Goal: Task Accomplishment & Management: Use online tool/utility

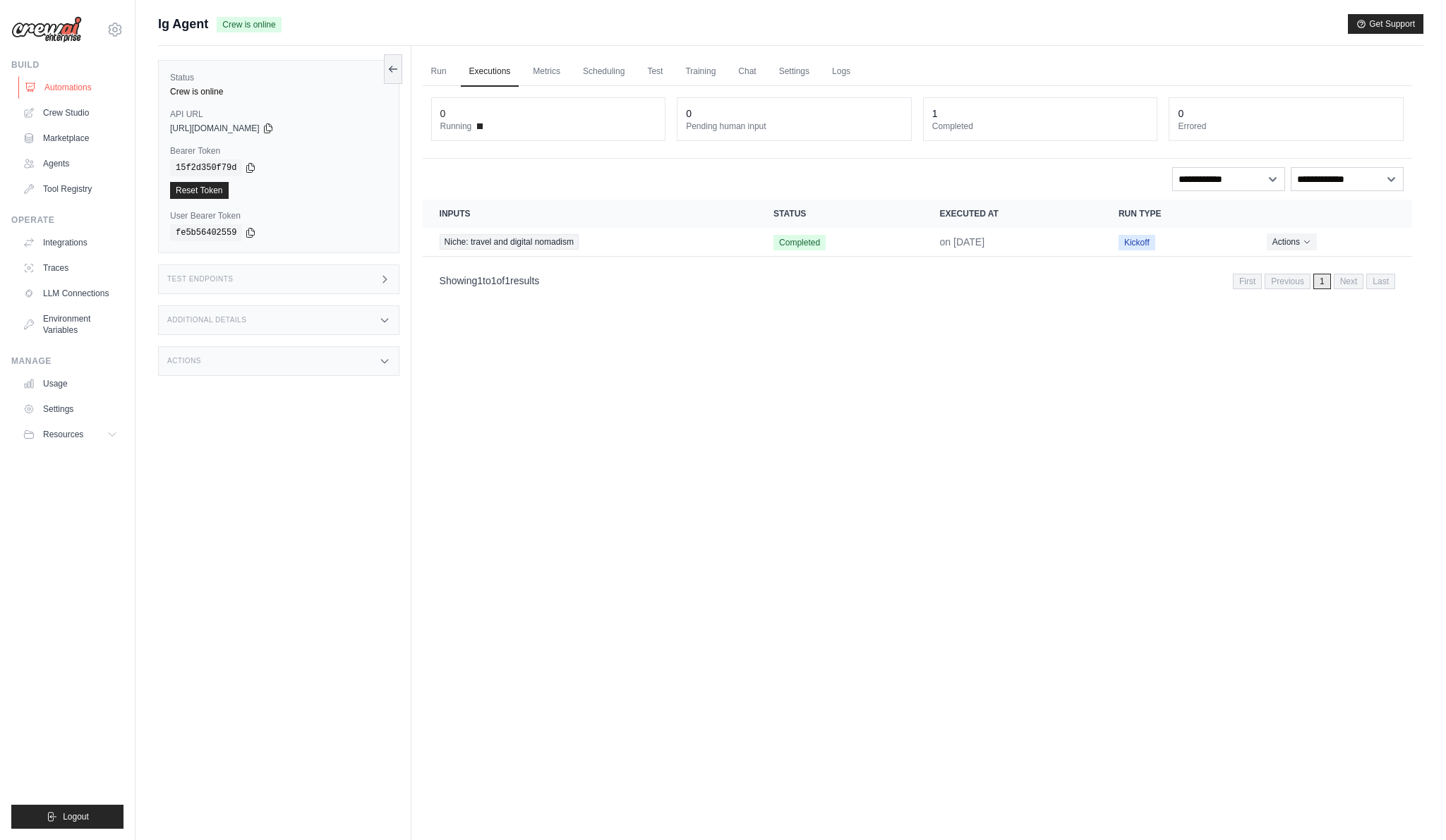
click at [89, 80] on link "Automations" at bounding box center [72, 87] width 106 height 23
click at [125, 25] on div "vinicius@crewai.com CrewAI Internal Org Vini Org ✓ CrewAI Demo Account Docusign…" at bounding box center [68, 420] width 136 height 840
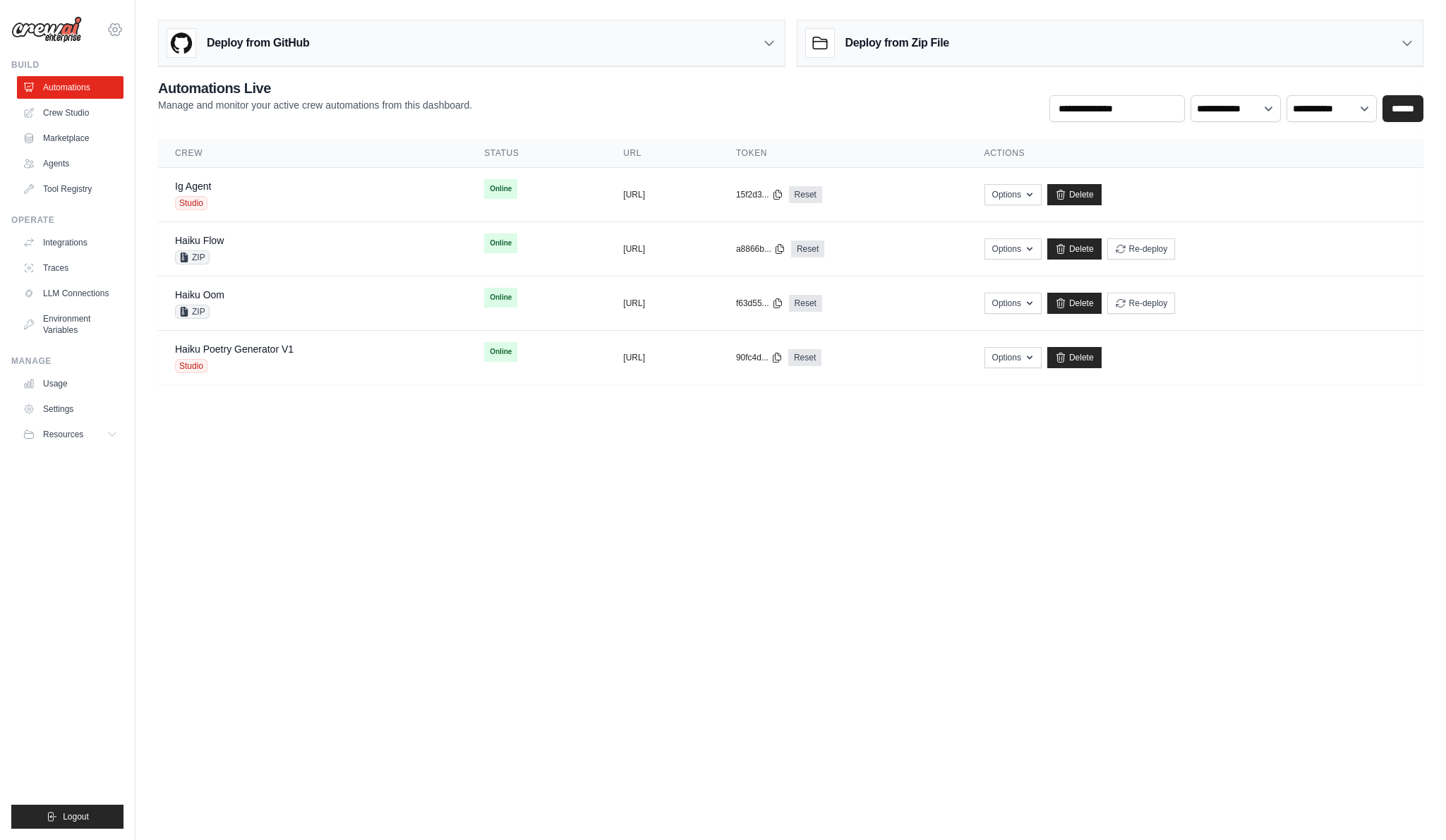
click at [117, 24] on icon at bounding box center [114, 29] width 13 height 12
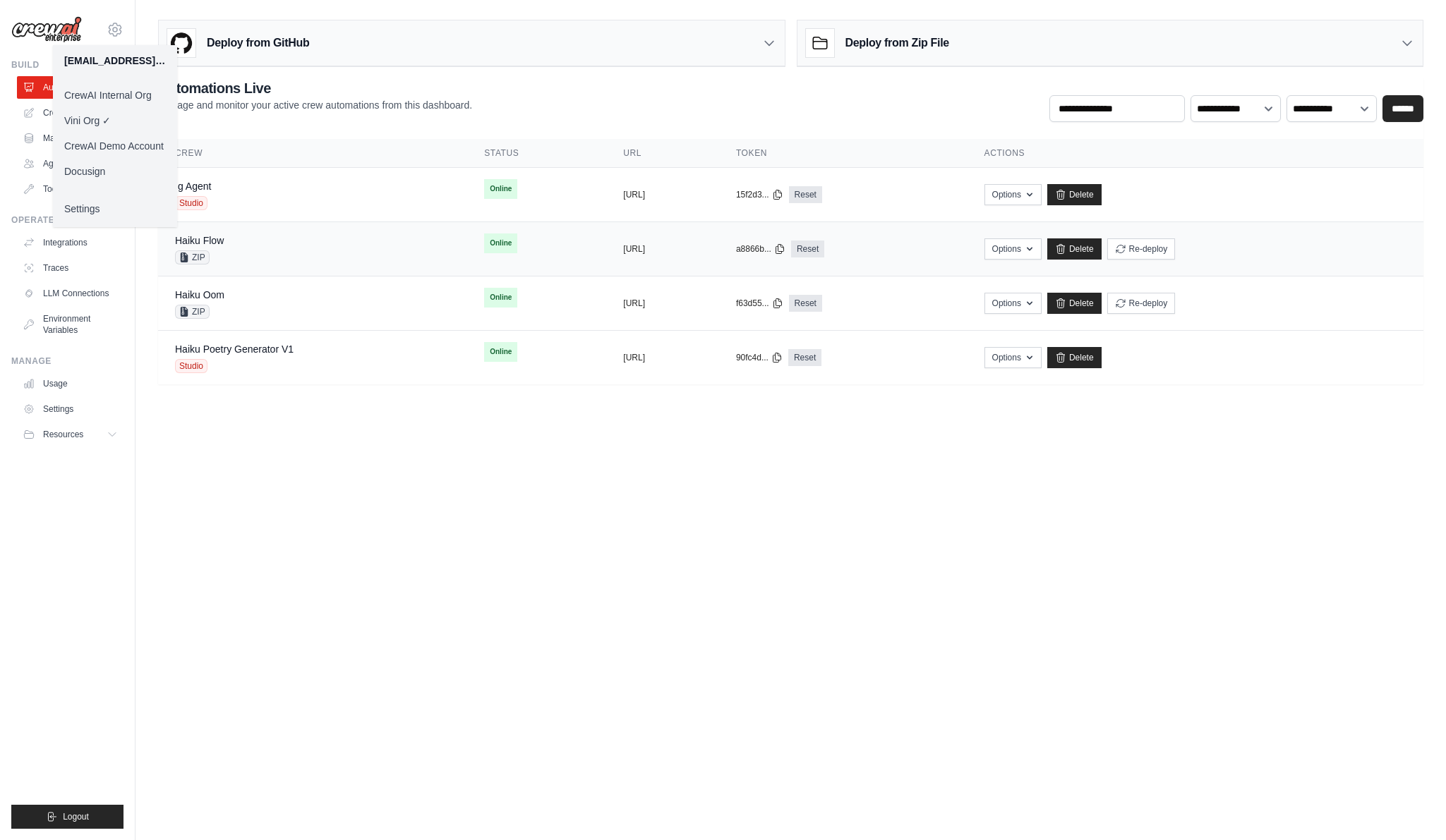
click at [242, 246] on div "Haiku Flow ZIP" at bounding box center [312, 249] width 275 height 31
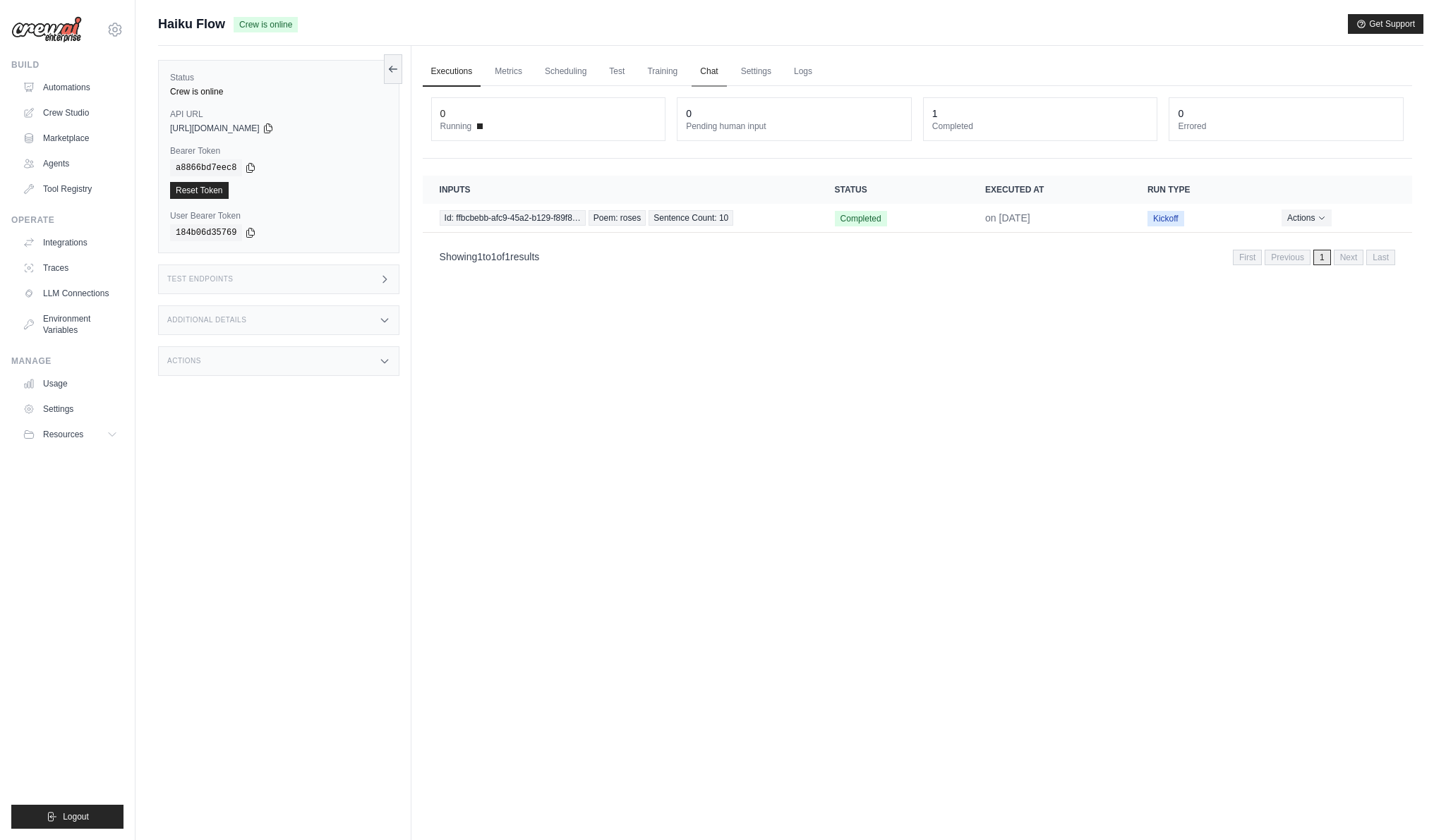
click at [710, 70] on link "Chat" at bounding box center [708, 72] width 35 height 29
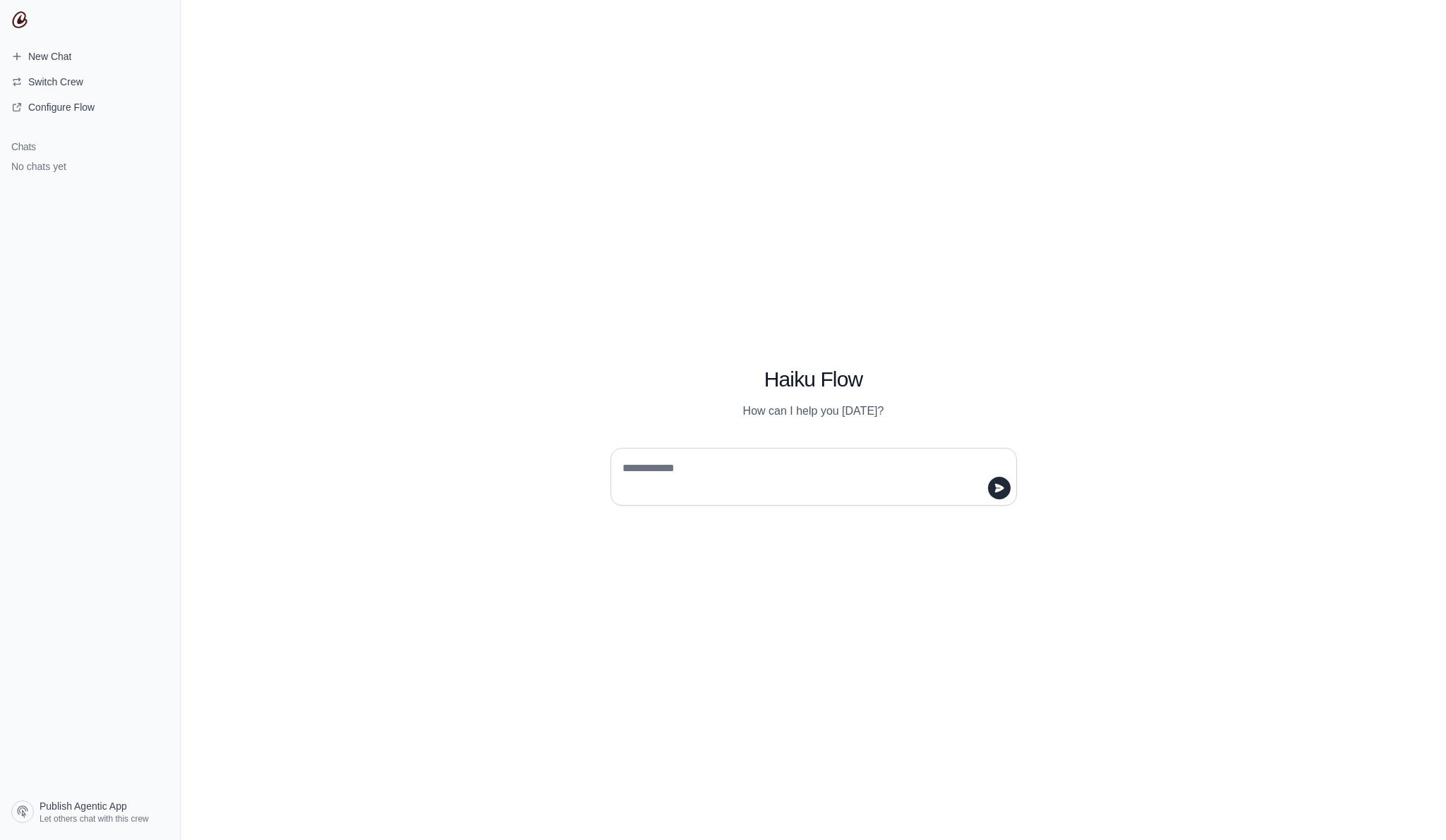
click at [753, 466] on textarea at bounding box center [809, 477] width 380 height 40
type textarea "****"
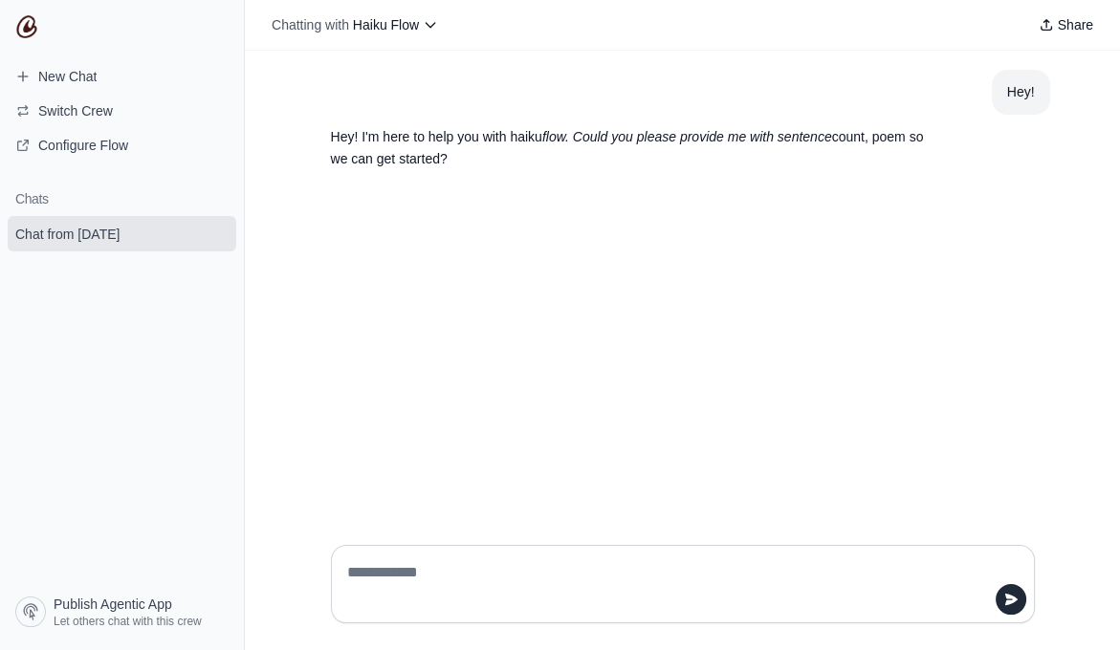
click at [472, 580] on textarea at bounding box center [677, 585] width 668 height 54
type textarea "**********"
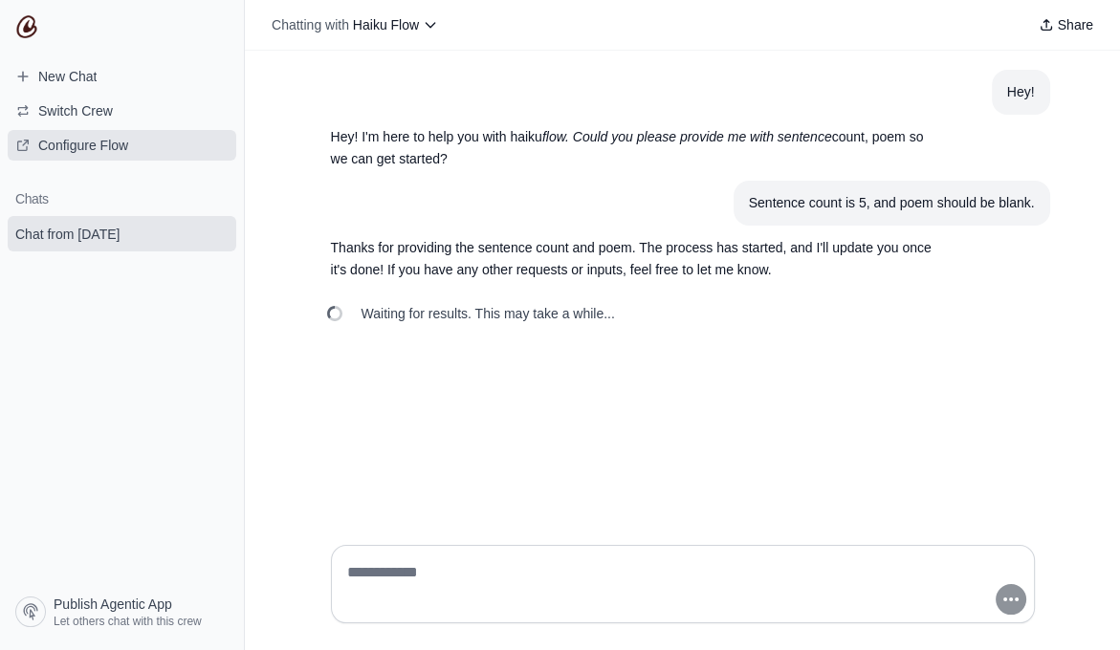
click at [129, 152] on span "Configure Flow" at bounding box center [71, 145] width 143 height 19
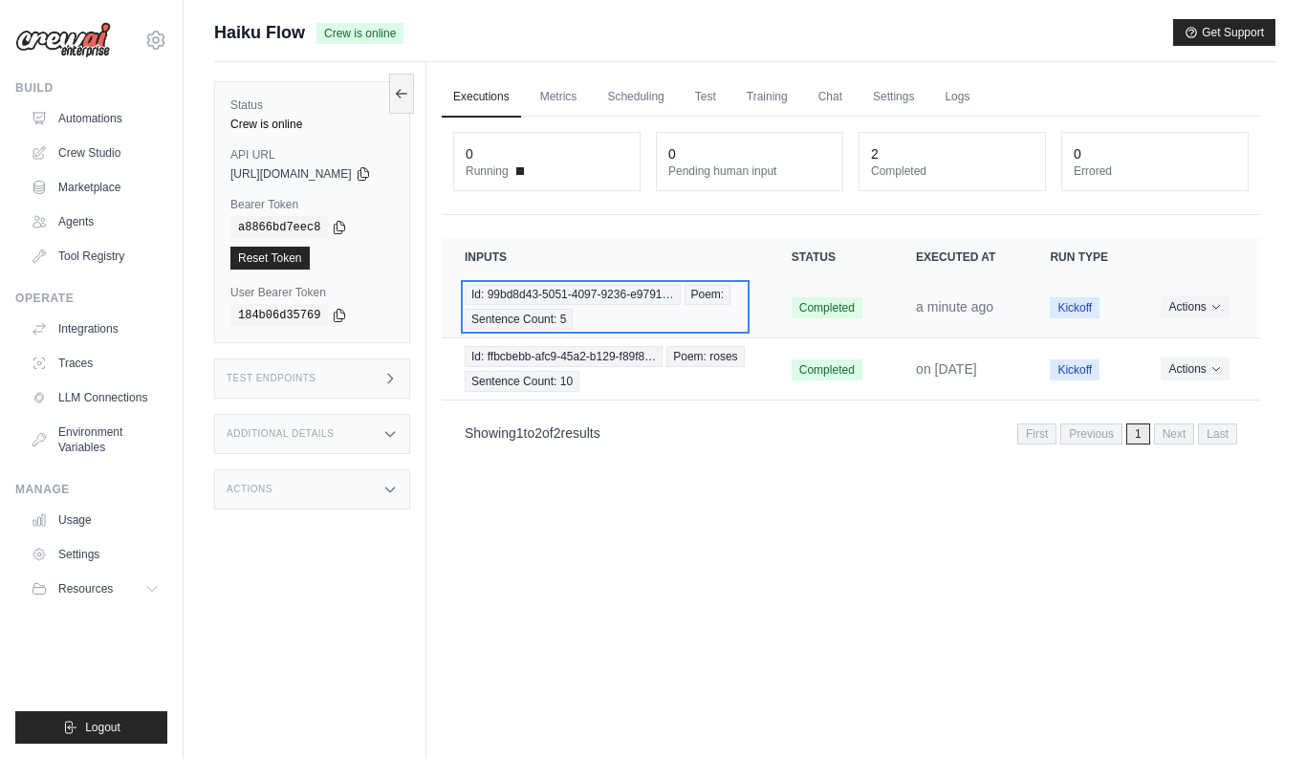
click at [666, 290] on span "Id: 99bd8d43-5051-4097-9236-e9791…" at bounding box center [573, 294] width 216 height 21
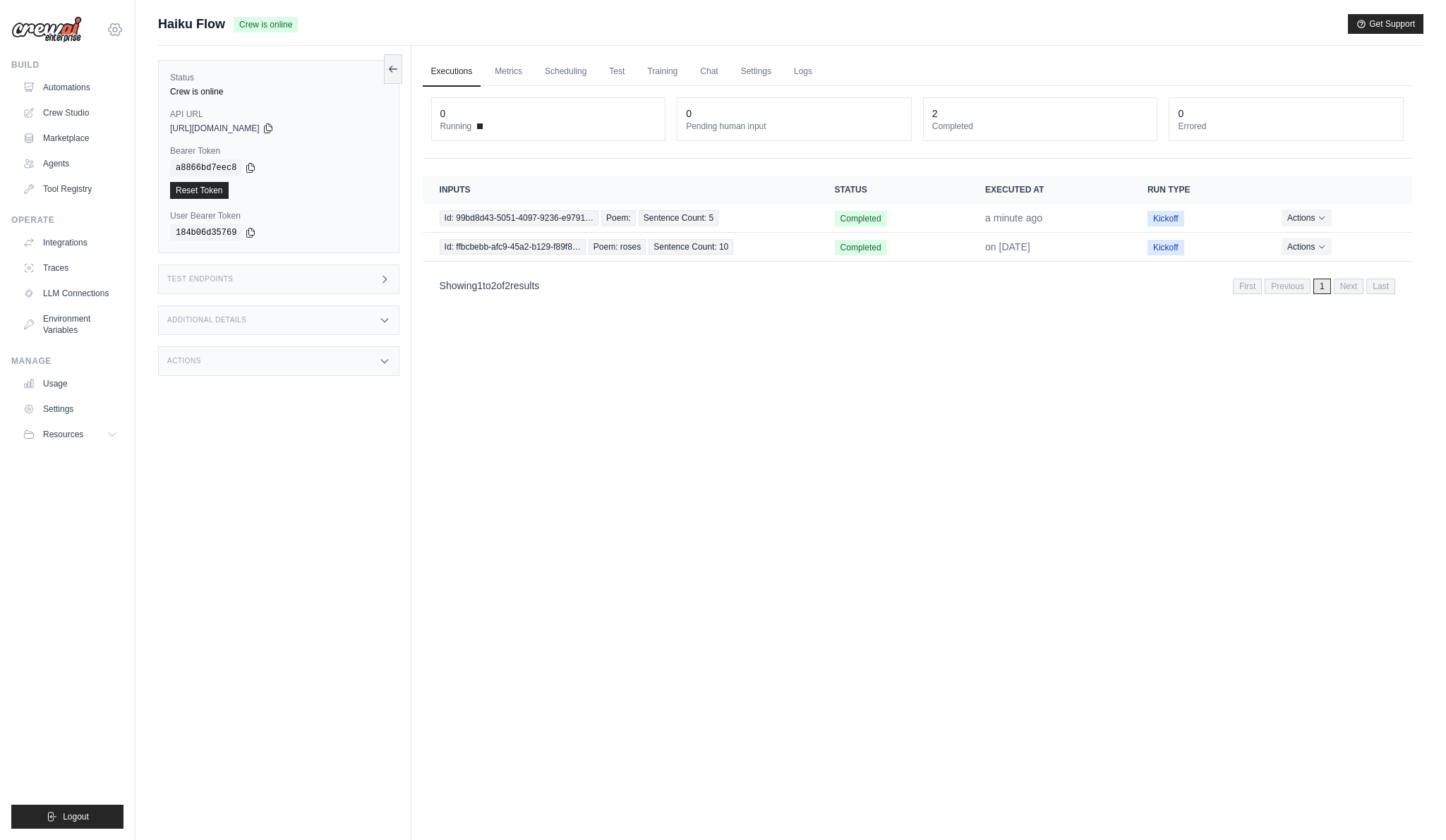
click at [114, 33] on icon at bounding box center [114, 29] width 17 height 17
click at [108, 150] on link "CrewAI Demo Account" at bounding box center [115, 149] width 124 height 25
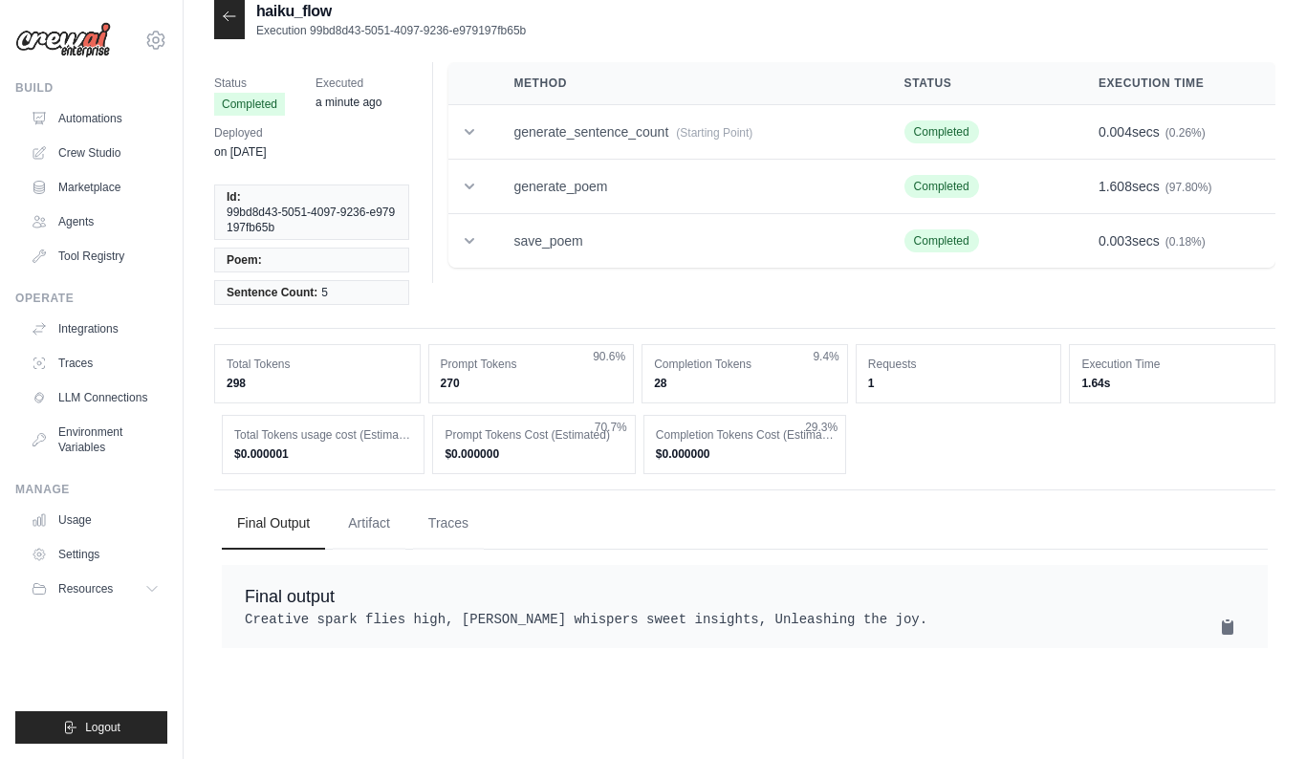
scroll to position [38, 0]
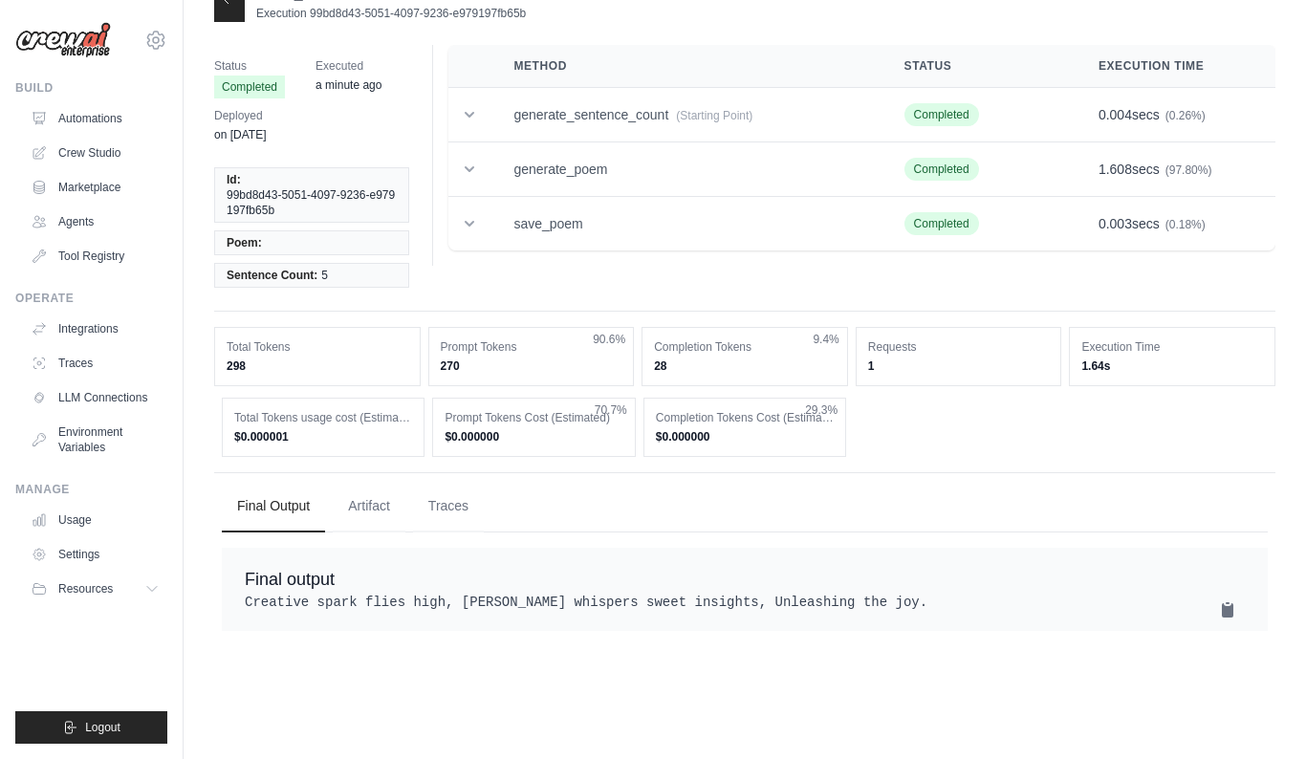
drag, startPoint x: 306, startPoint y: 611, endPoint x: 235, endPoint y: 605, distance: 71.0
click at [235, 605] on div "Final output Creative spark flies high, CrewAI whispers sweet insights, Unleash…" at bounding box center [745, 589] width 1046 height 83
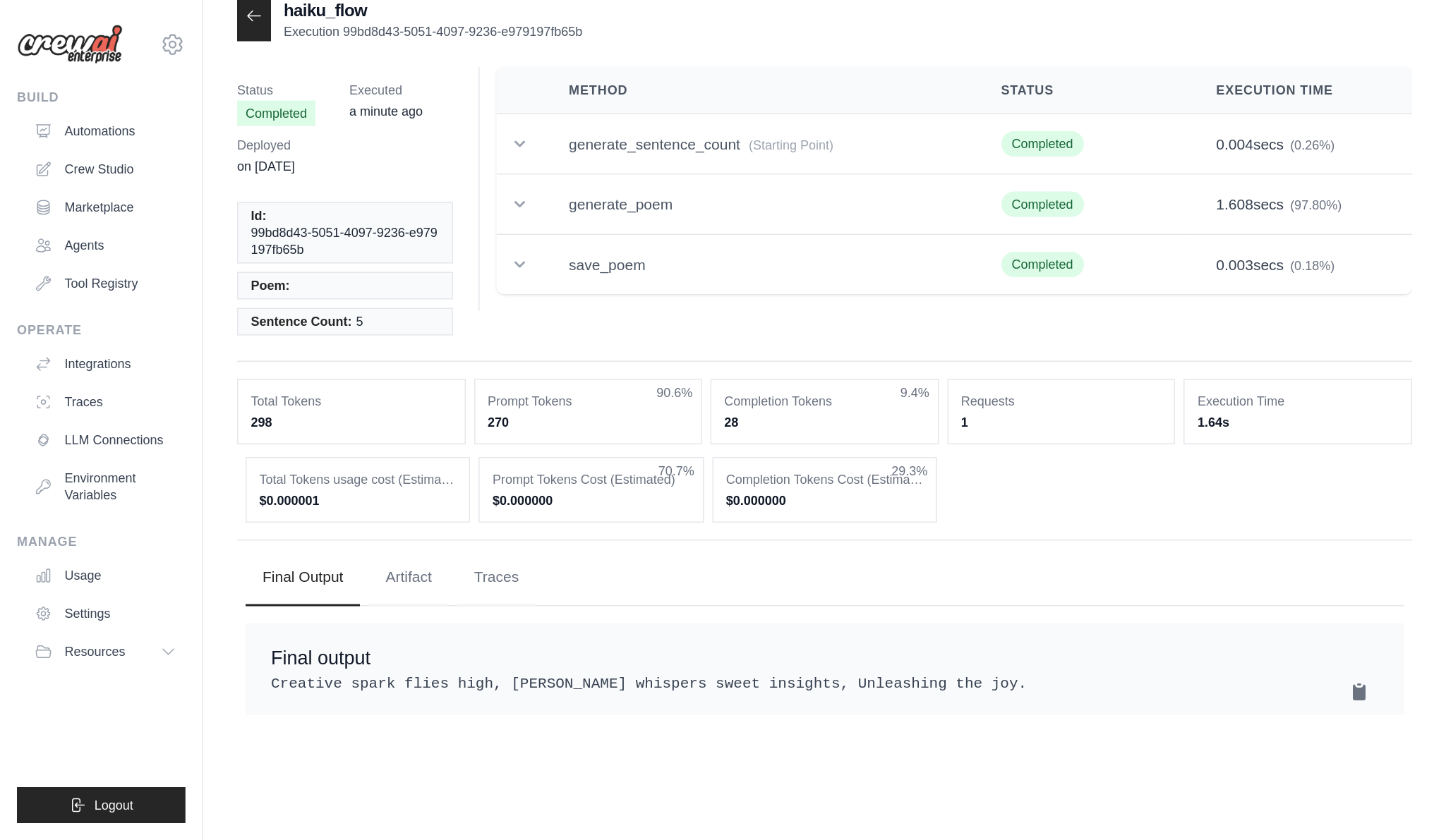
scroll to position [17, 0]
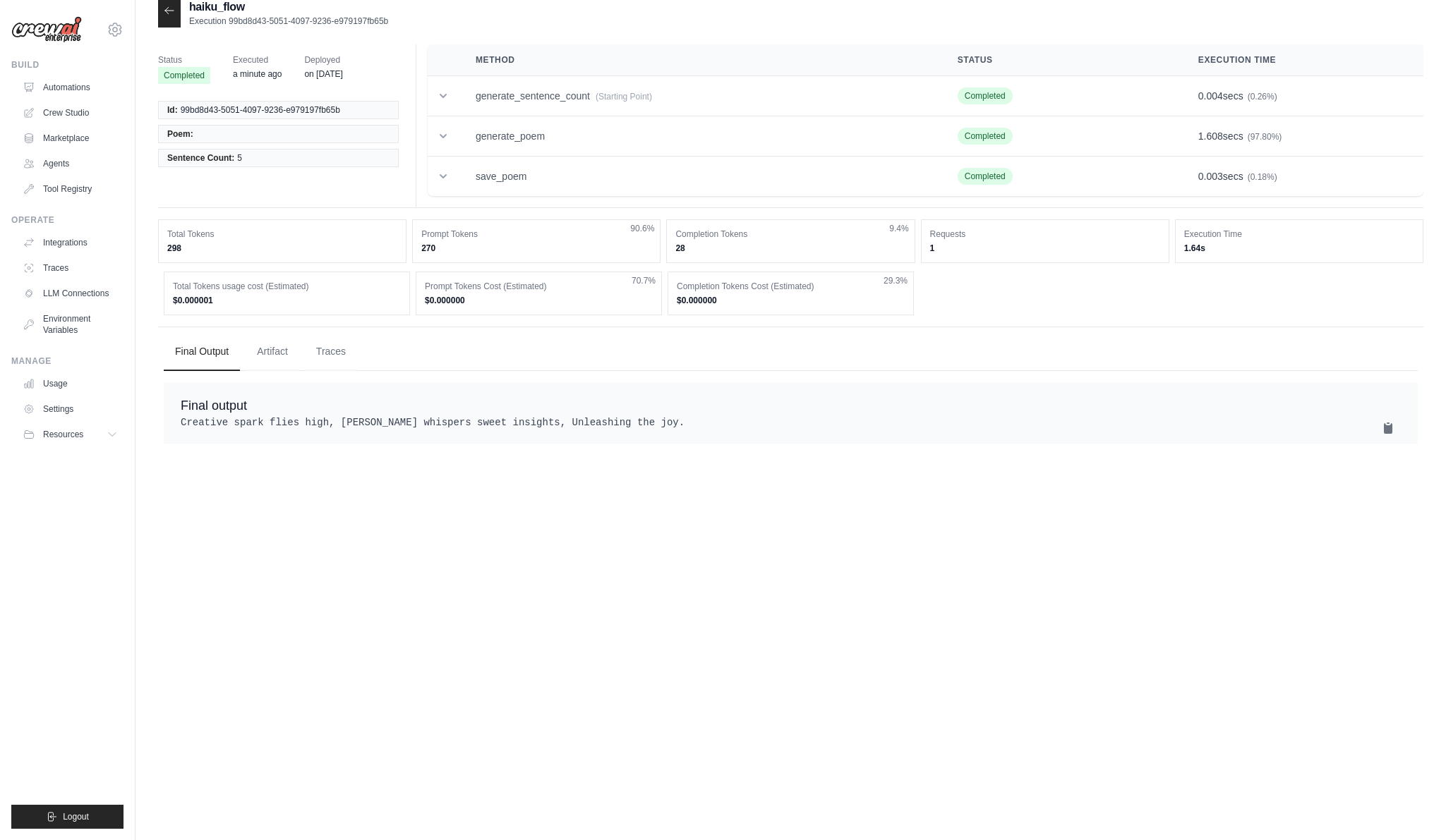
click at [161, 8] on div at bounding box center [169, 12] width 23 height 30
click at [168, 13] on icon at bounding box center [169, 10] width 8 height 7
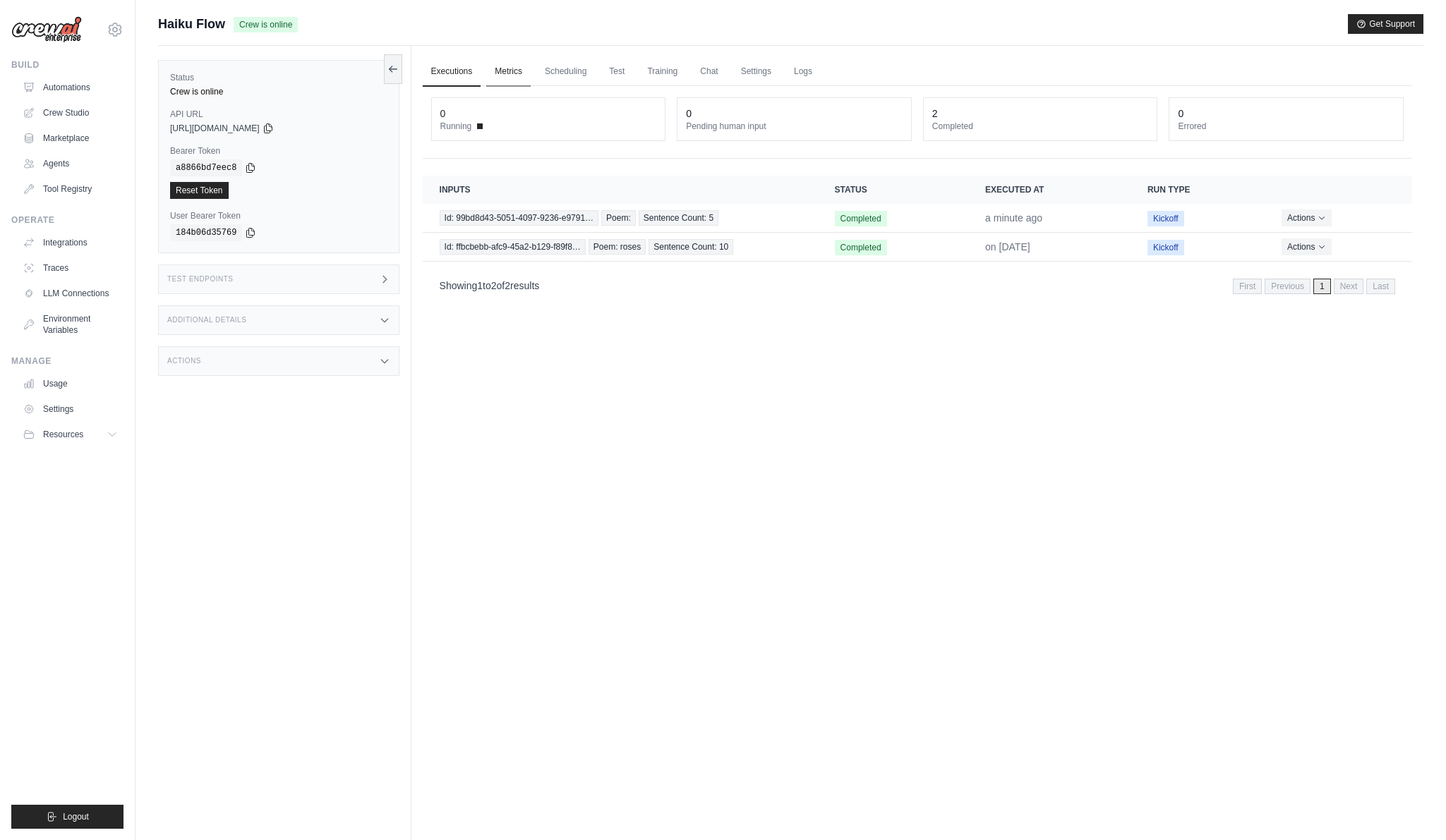
click at [511, 68] on link "Metrics" at bounding box center [508, 72] width 44 height 29
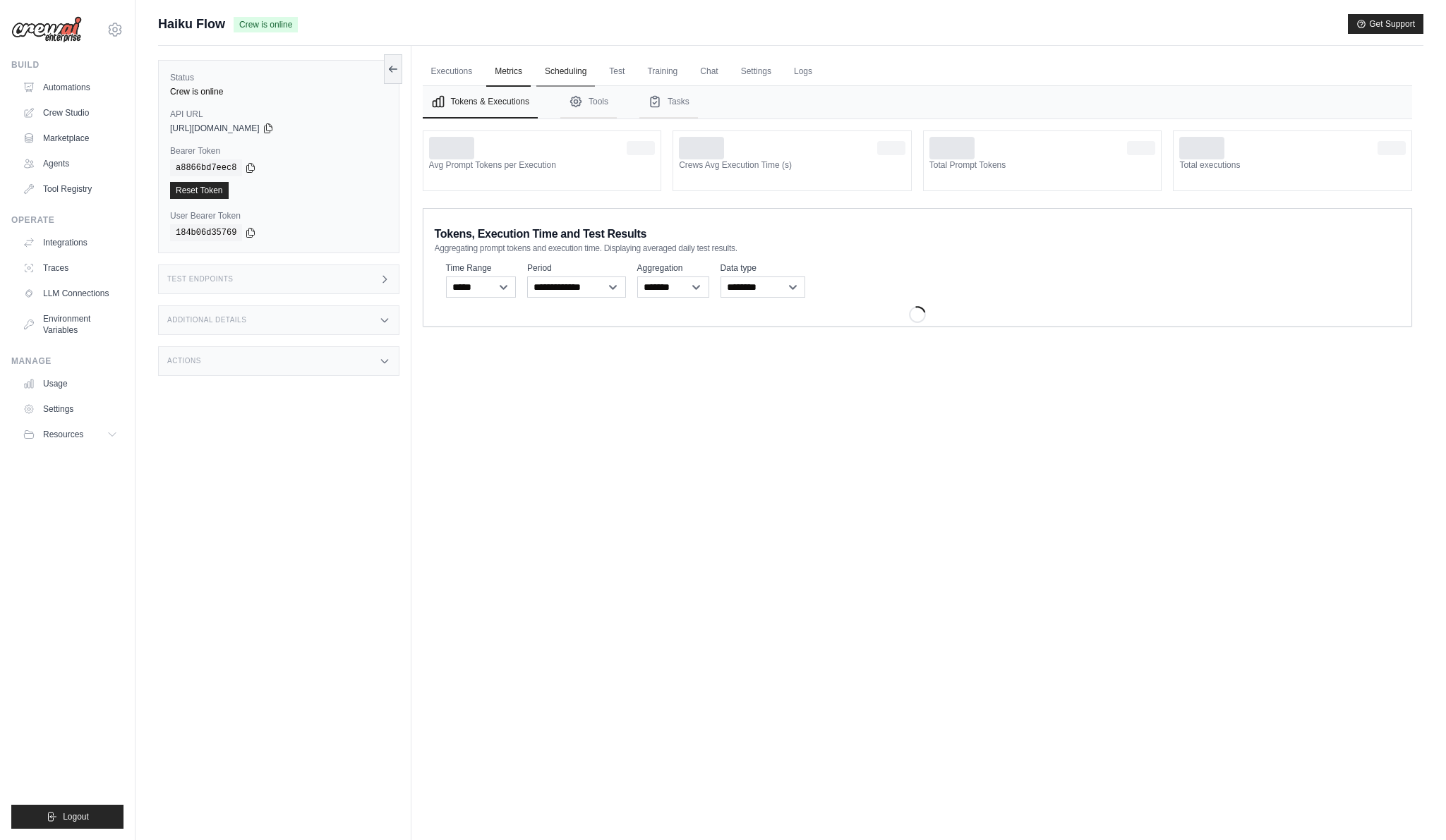
click at [548, 74] on link "Scheduling" at bounding box center [565, 72] width 58 height 29
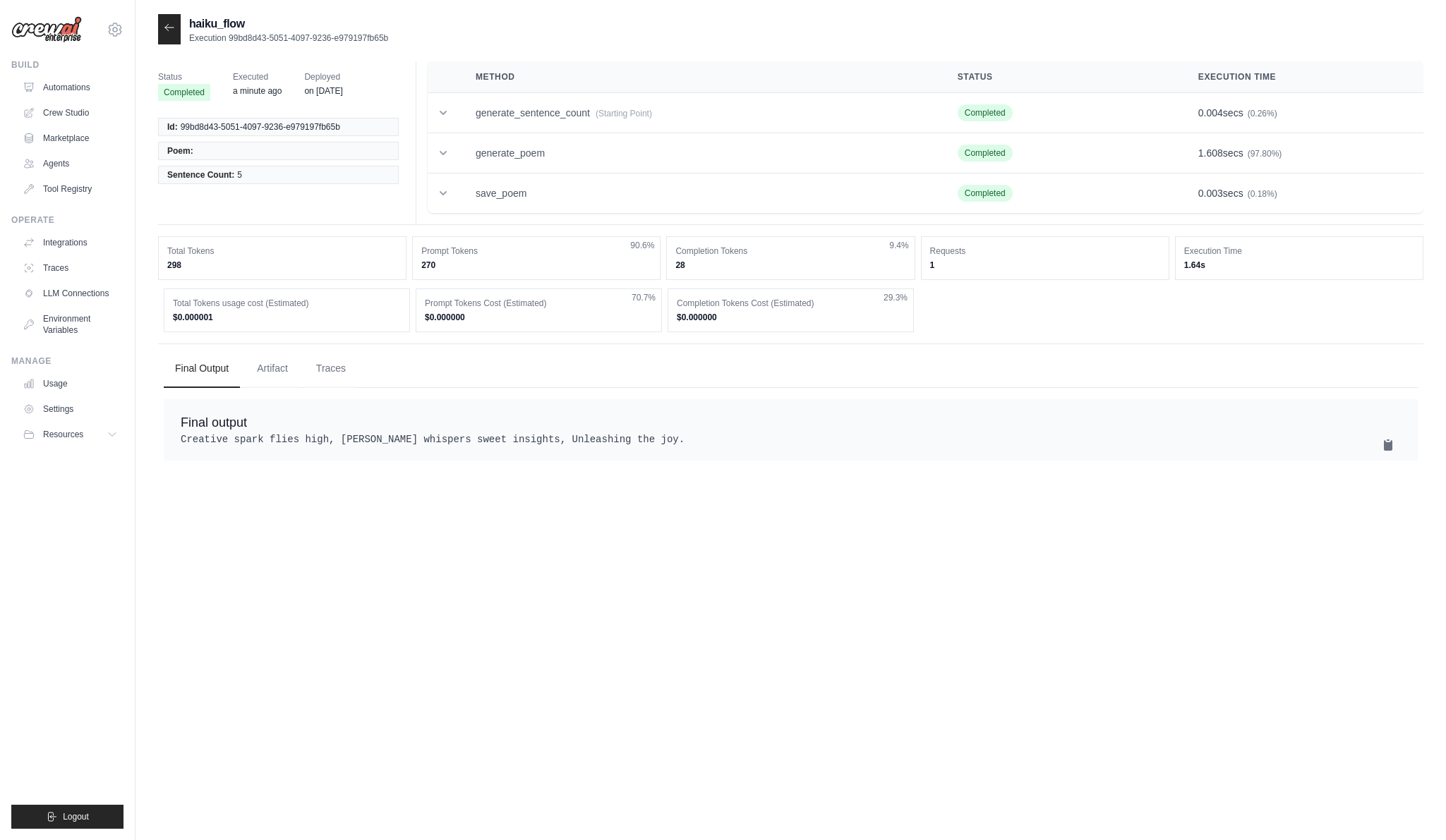
scroll to position [17, 0]
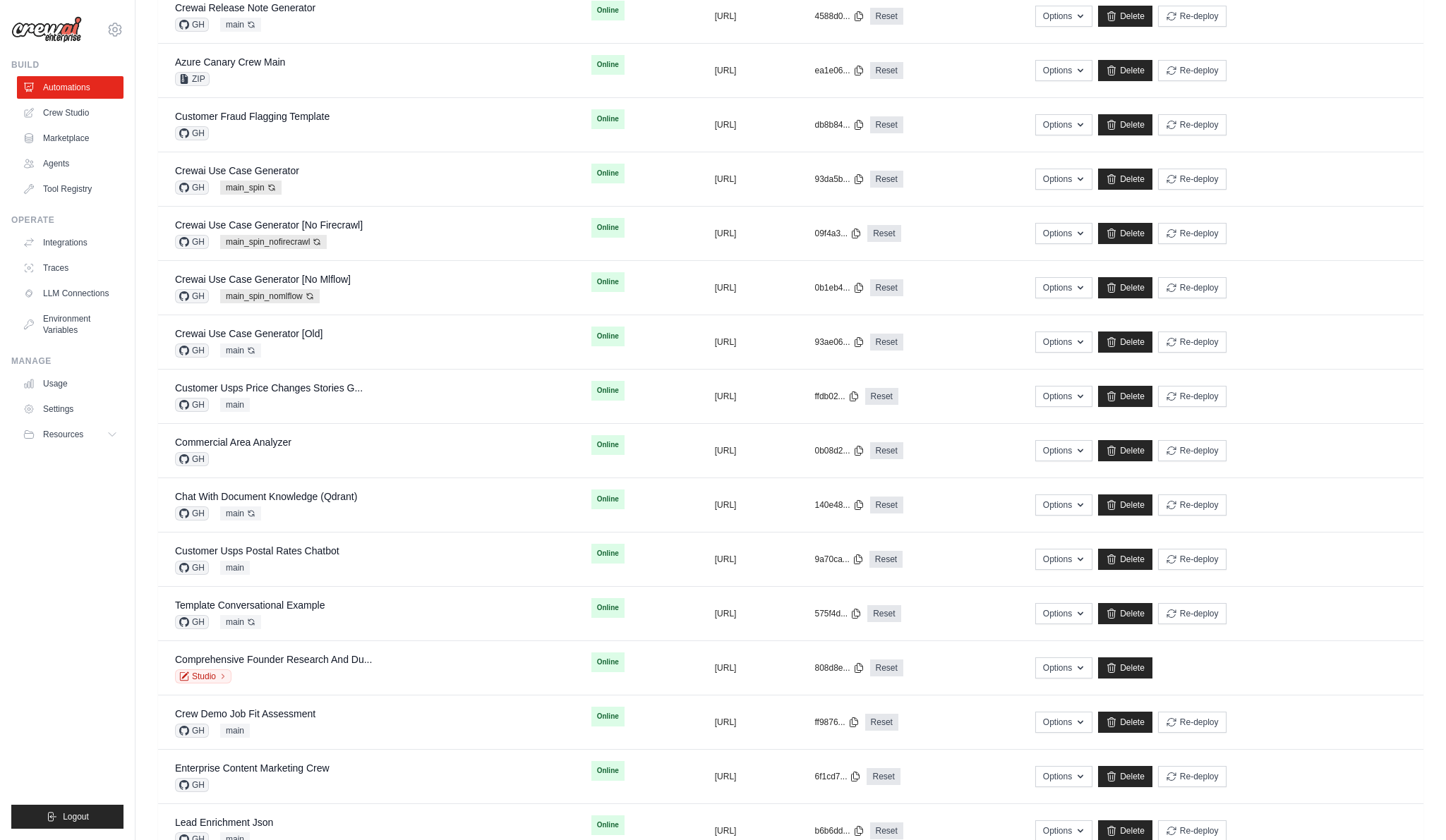
scroll to position [526, 0]
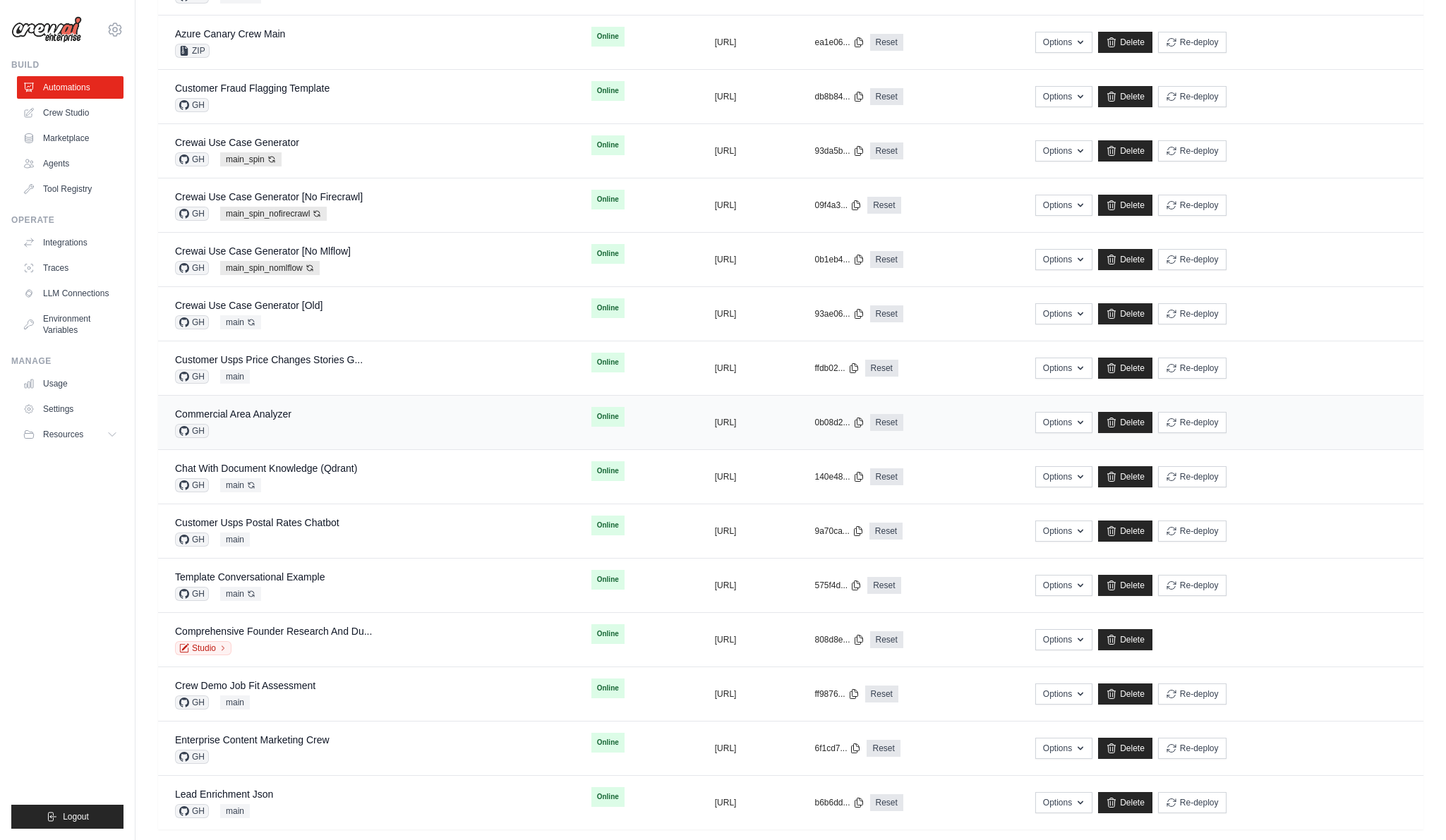
click at [302, 424] on div "Commercial Area Analyzer GH" at bounding box center [366, 423] width 382 height 31
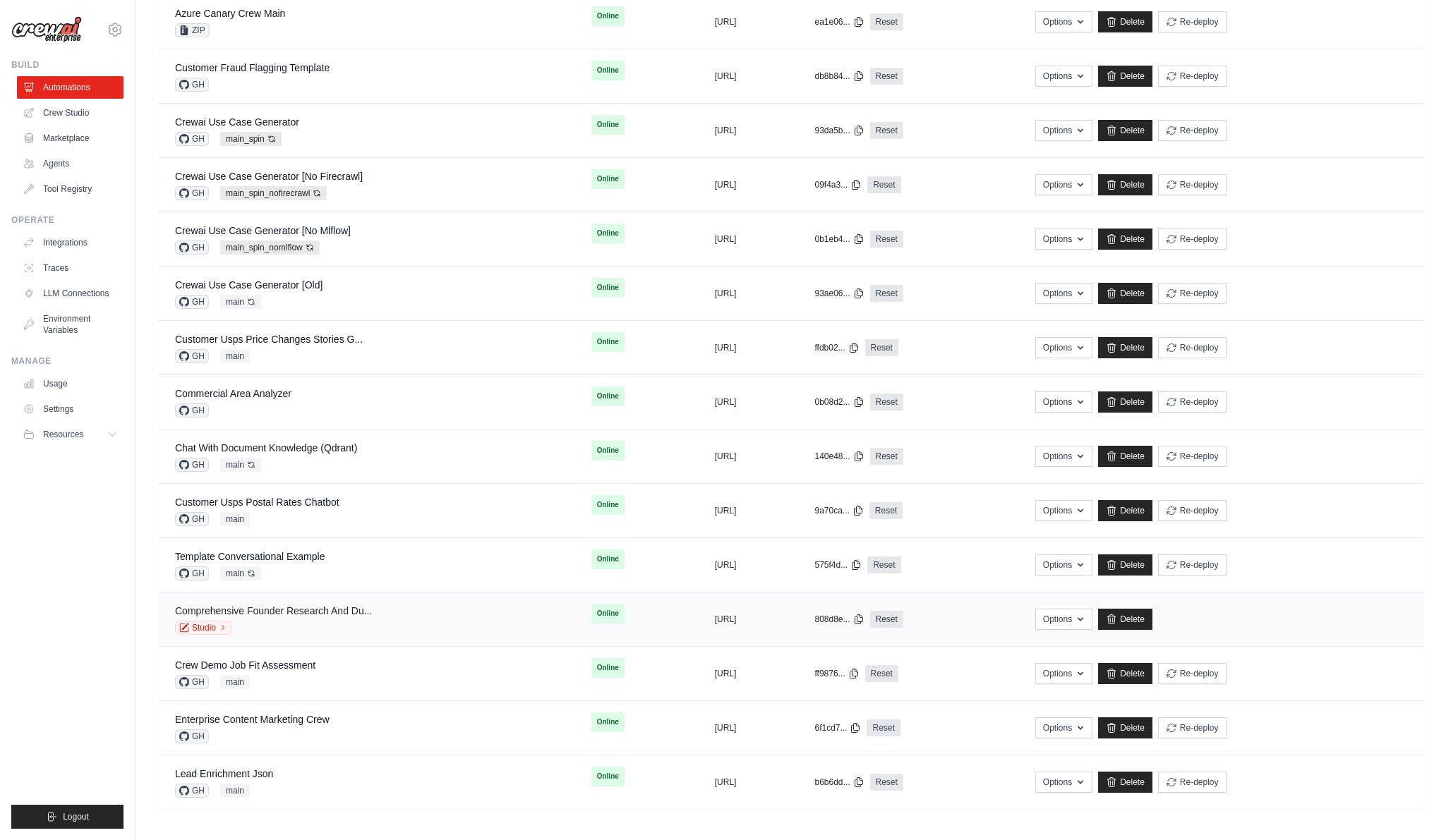
click at [297, 609] on link "Comprehensive Founder Research And Du..." at bounding box center [273, 611] width 197 height 11
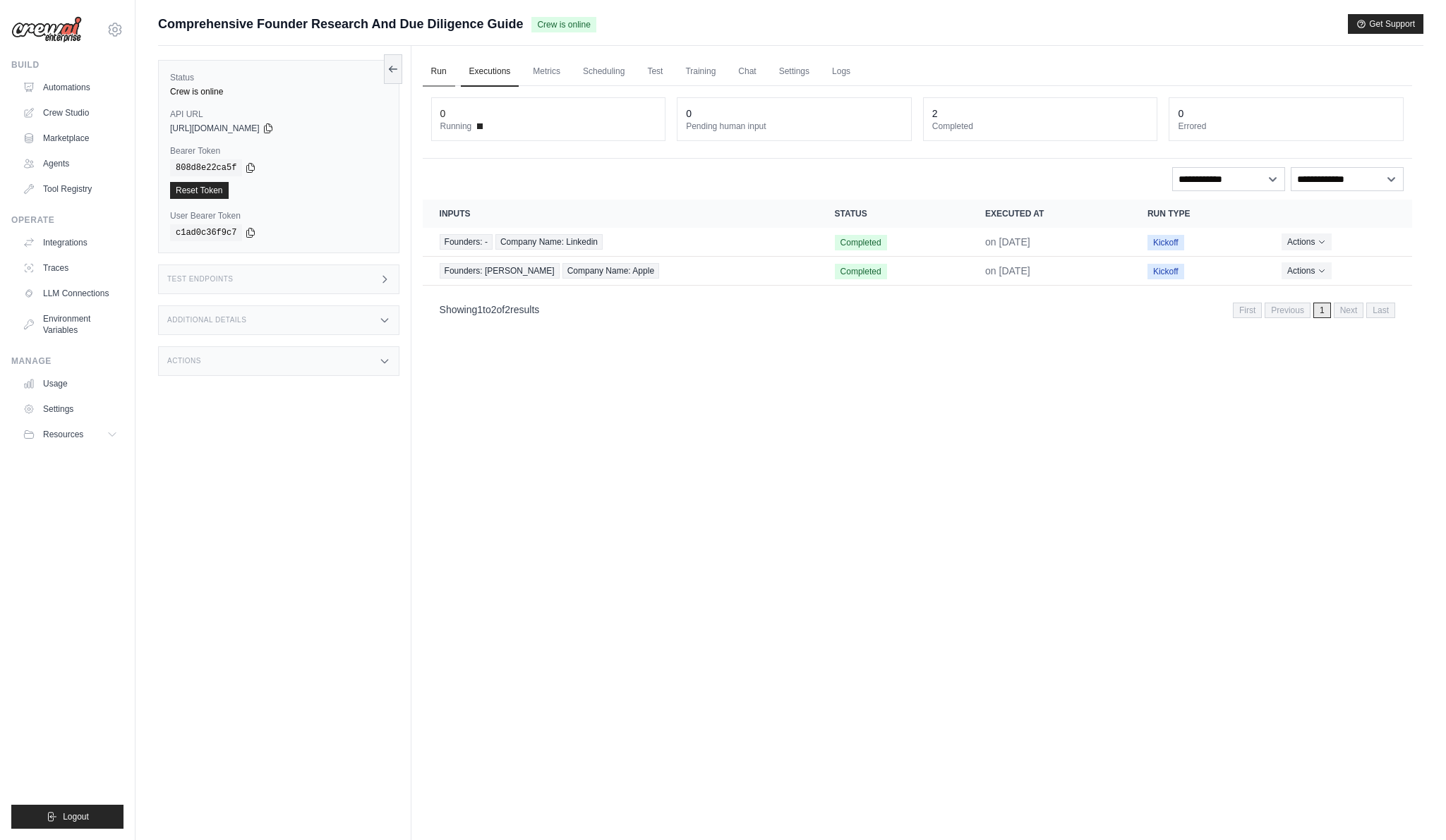
click at [443, 73] on link "Run" at bounding box center [439, 72] width 32 height 29
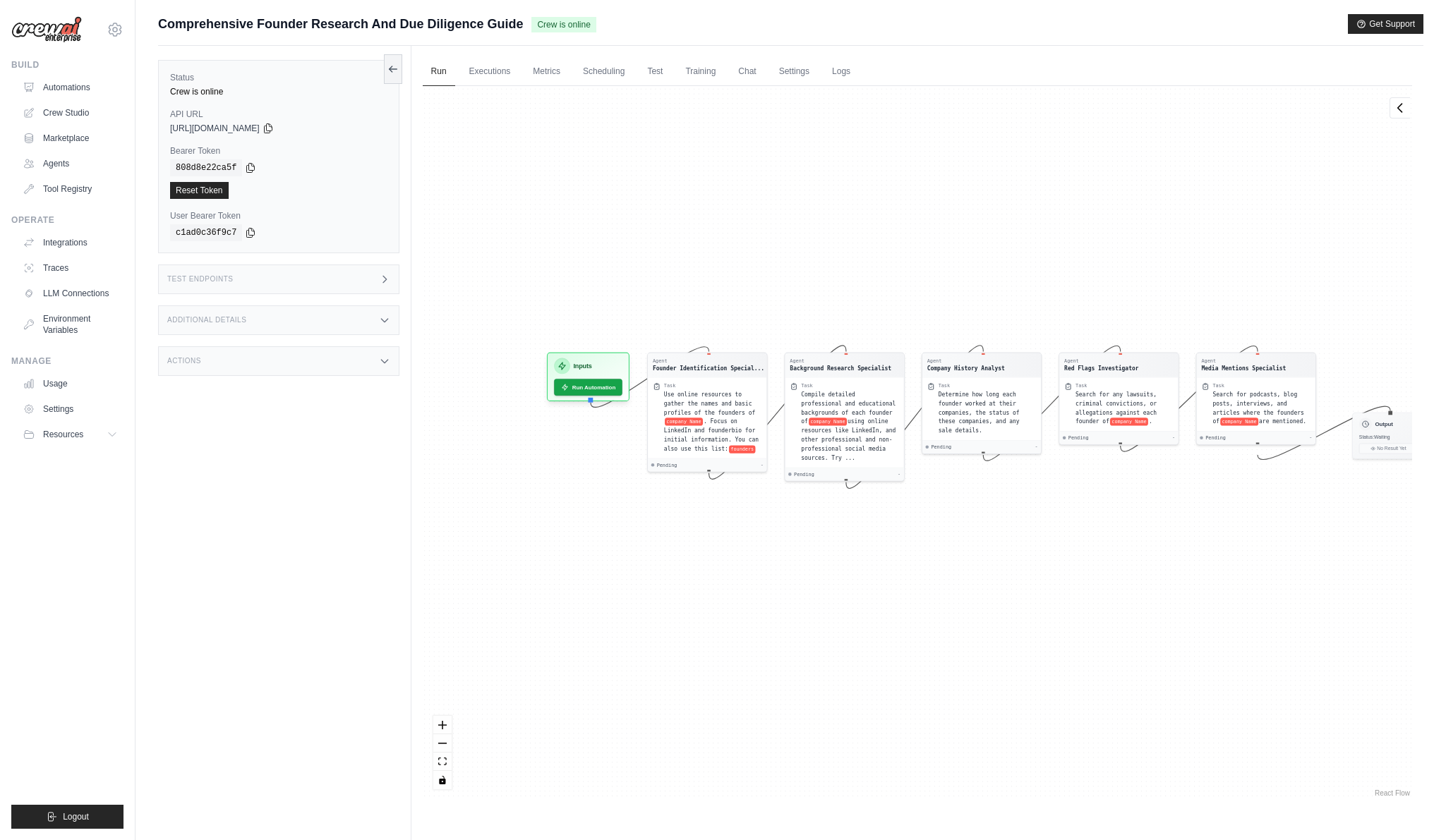
drag, startPoint x: 591, startPoint y: 355, endPoint x: 649, endPoint y: 320, distance: 67.7
click at [649, 320] on div "Agent Founder Identification Special... Task Use online resources to gather the…" at bounding box center [917, 443] width 989 height 714
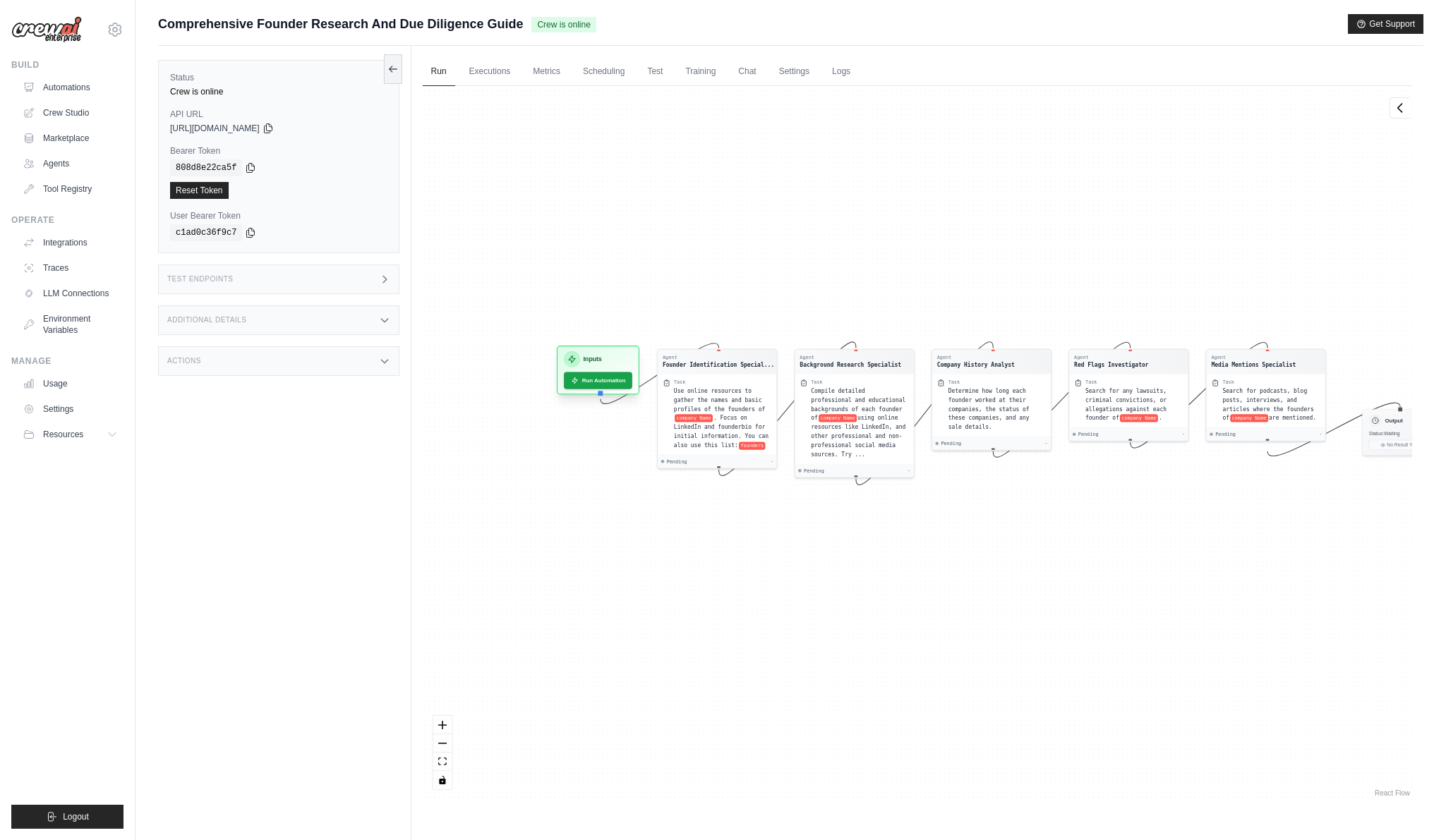
click at [618, 369] on div "Inputs Run Automation" at bounding box center [598, 370] width 83 height 49
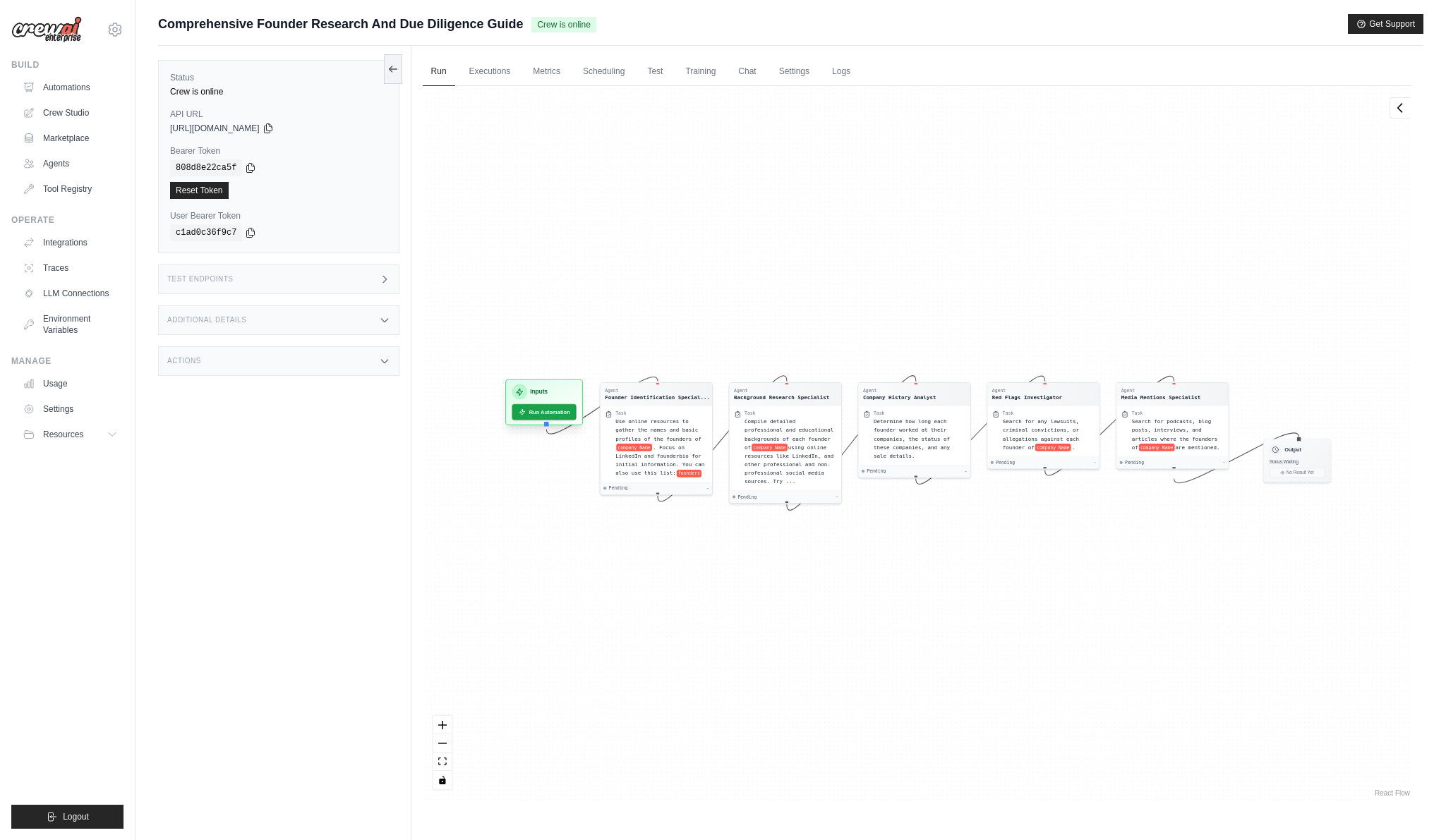
click at [581, 408] on div "Inputs Run Automation" at bounding box center [544, 403] width 77 height 46
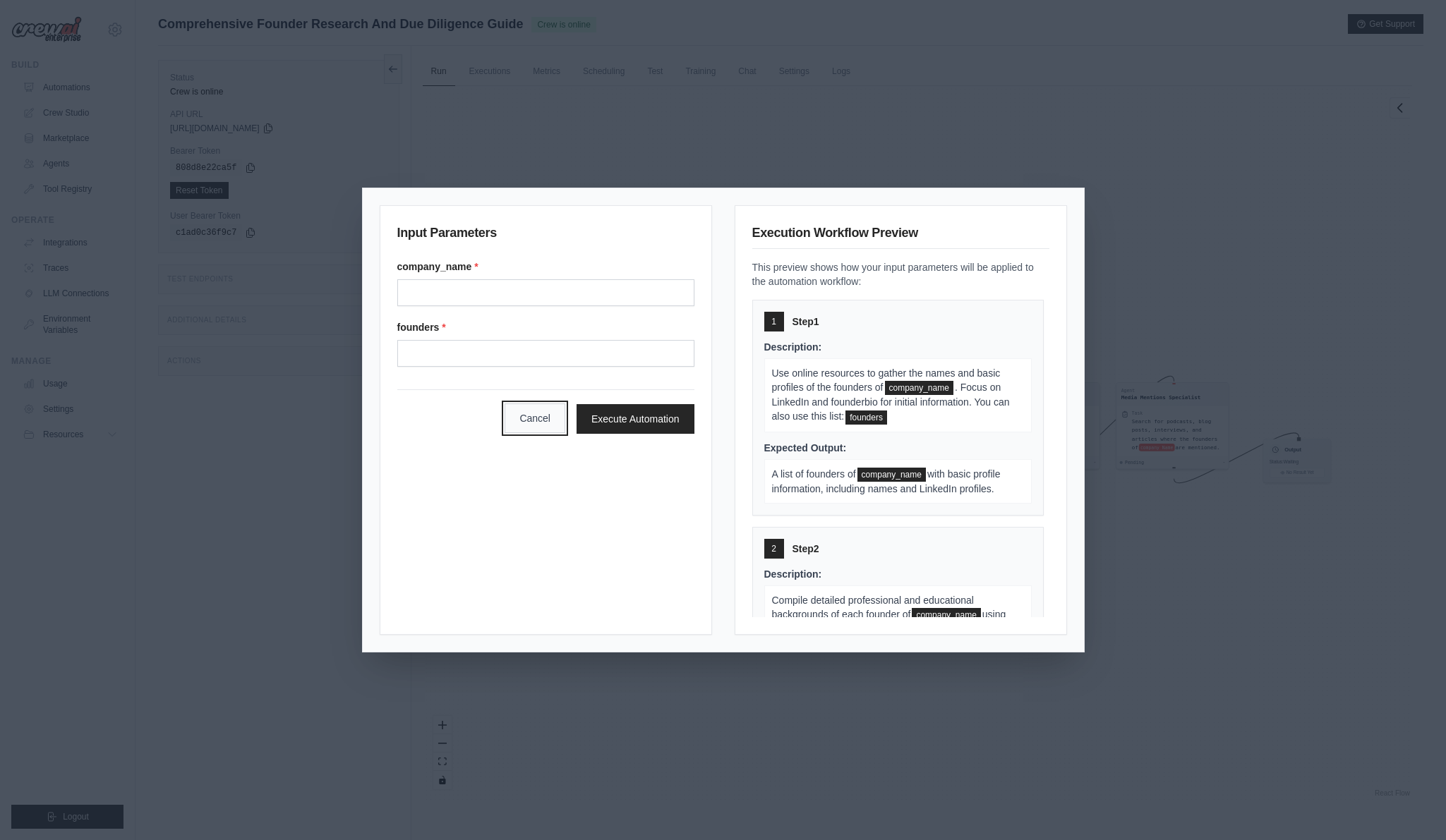
click at [554, 412] on button "Cancel" at bounding box center [535, 418] width 60 height 29
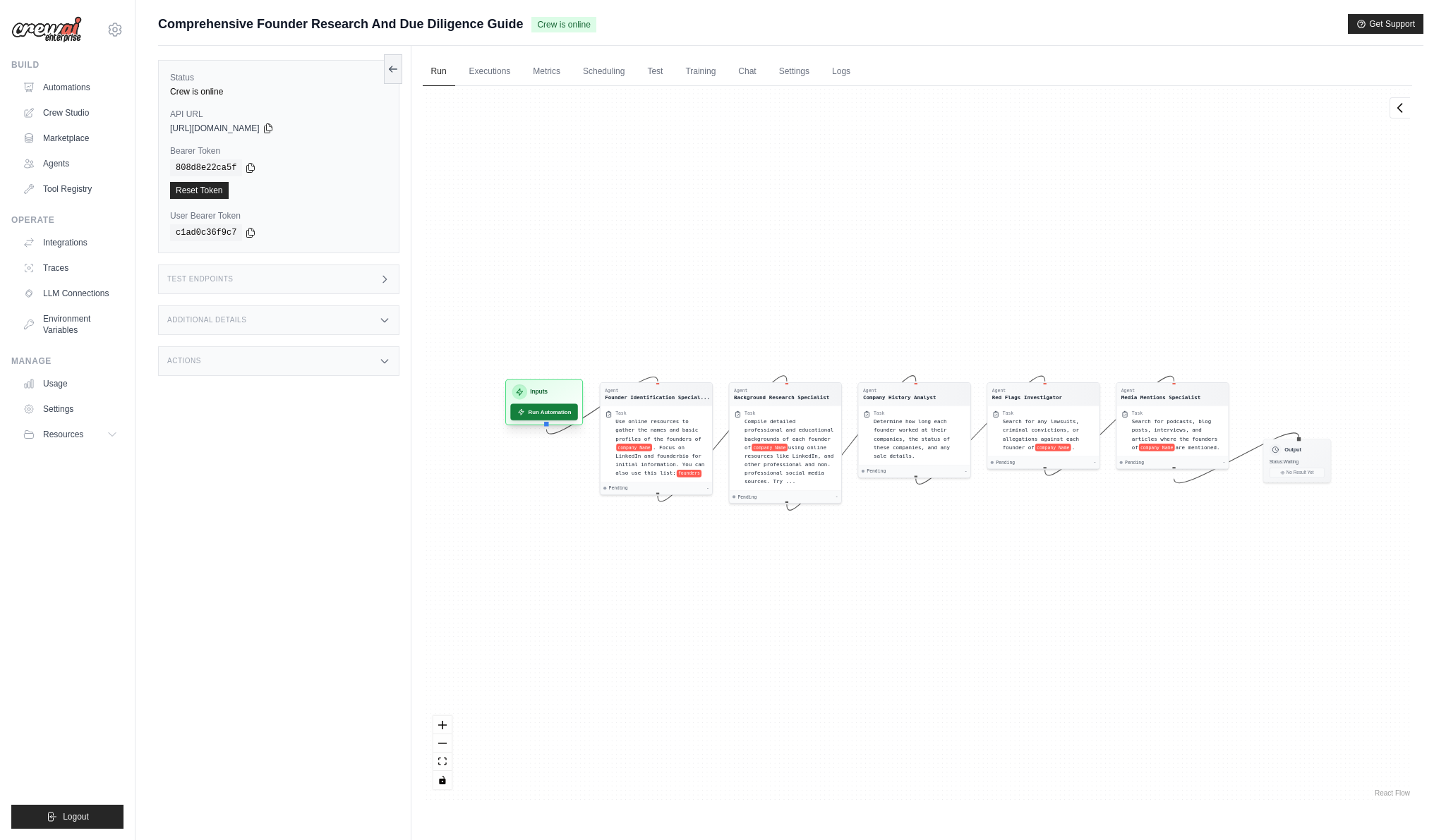
click at [550, 412] on button "Run Automation" at bounding box center [544, 412] width 68 height 17
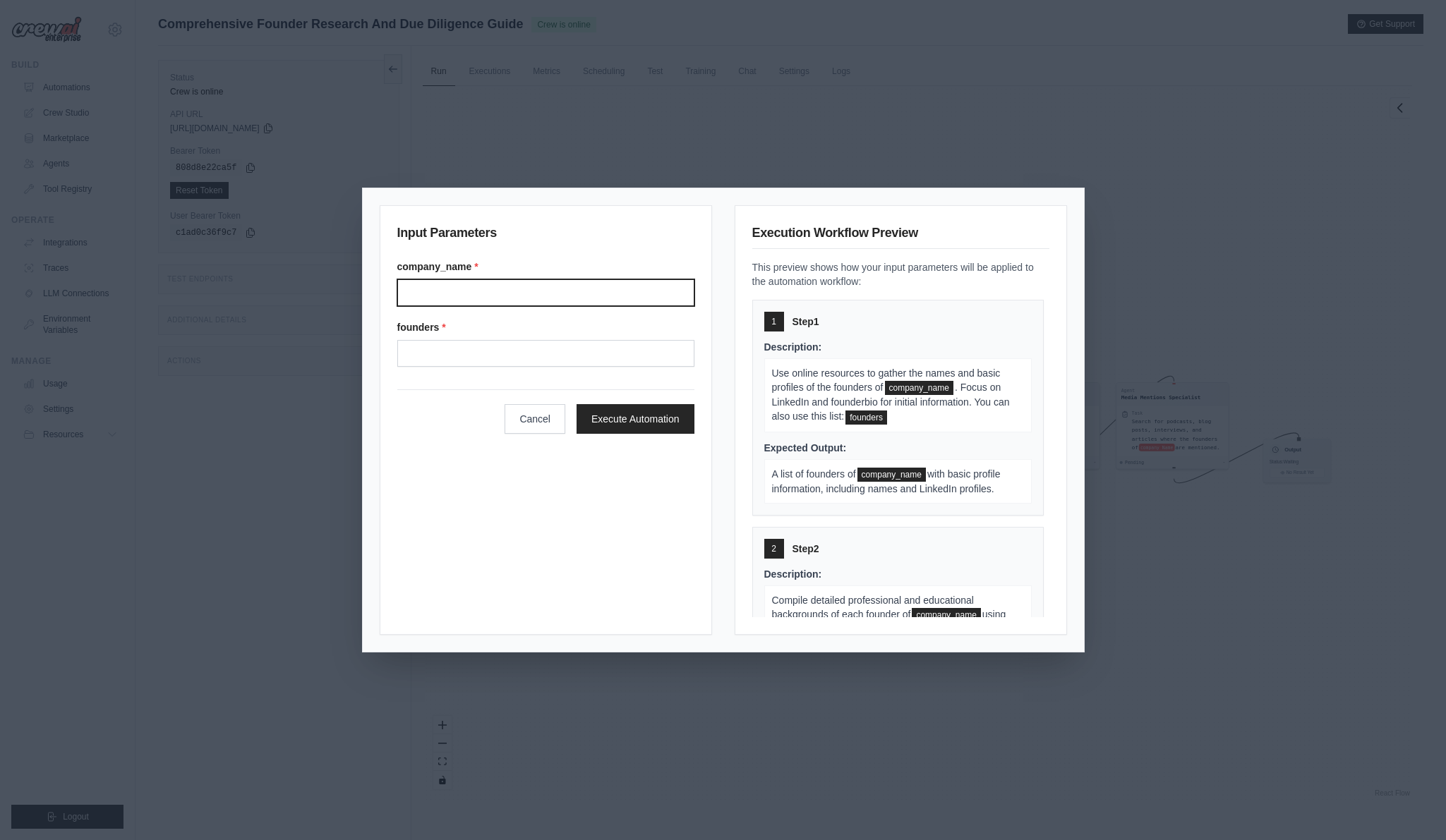
click at [525, 303] on input "Company name" at bounding box center [545, 293] width 297 height 27
click at [1171, 453] on div "Input Parameters company_name * founders * Cancel Execute Automation Execution …" at bounding box center [723, 420] width 1446 height 840
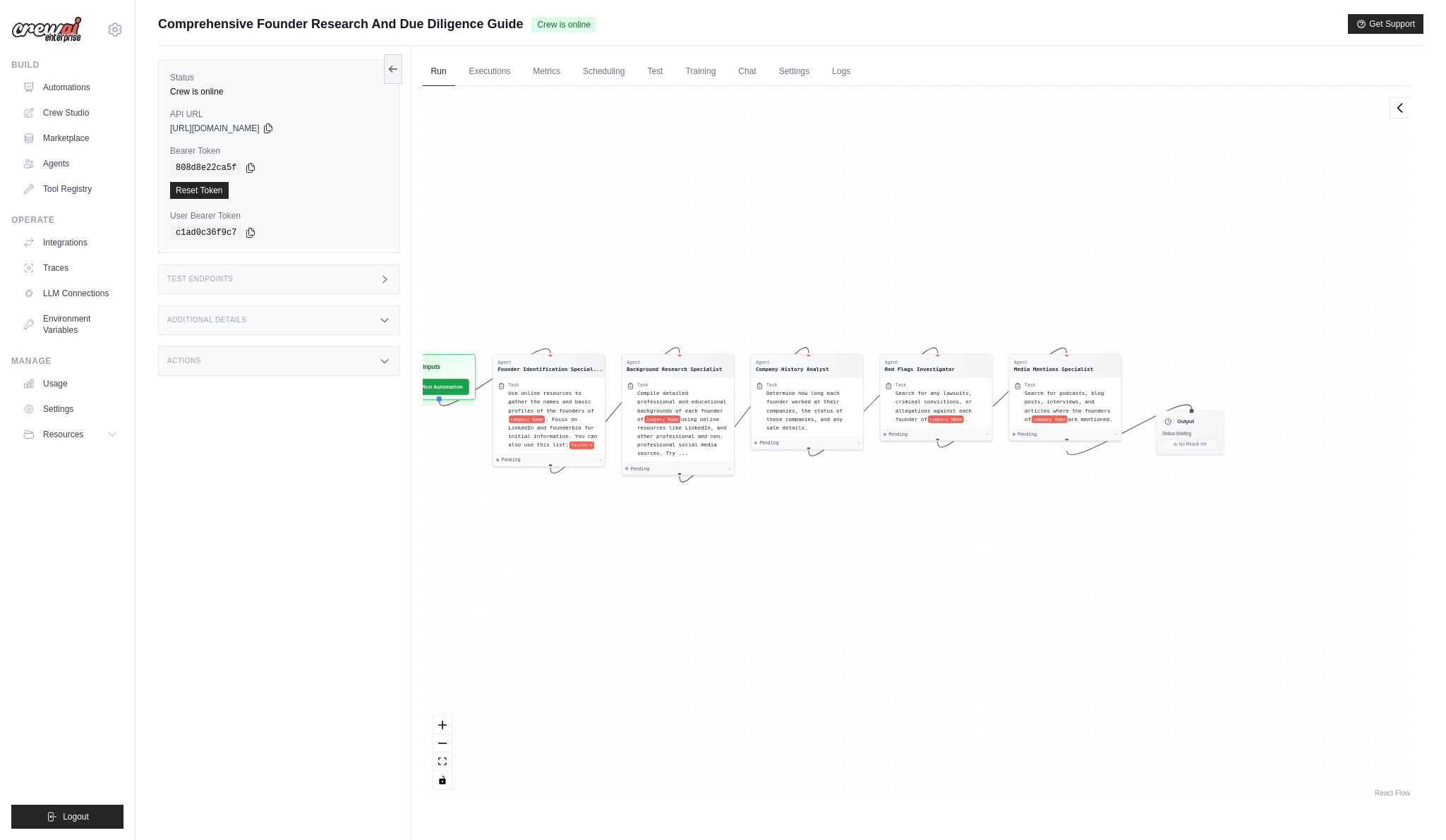
drag, startPoint x: 1164, startPoint y: 546, endPoint x: 1057, endPoint y: 518, distance: 110.6
click at [1057, 518] on div "Agent Founder Identification Special... Task Use online resources to gather the…" at bounding box center [917, 443] width 989 height 714
drag, startPoint x: 1045, startPoint y: 523, endPoint x: 1093, endPoint y: 523, distance: 48.0
click at [1090, 523] on div "Agent Founder Identification Special... Task Use online resources to gather the…" at bounding box center [917, 443] width 989 height 714
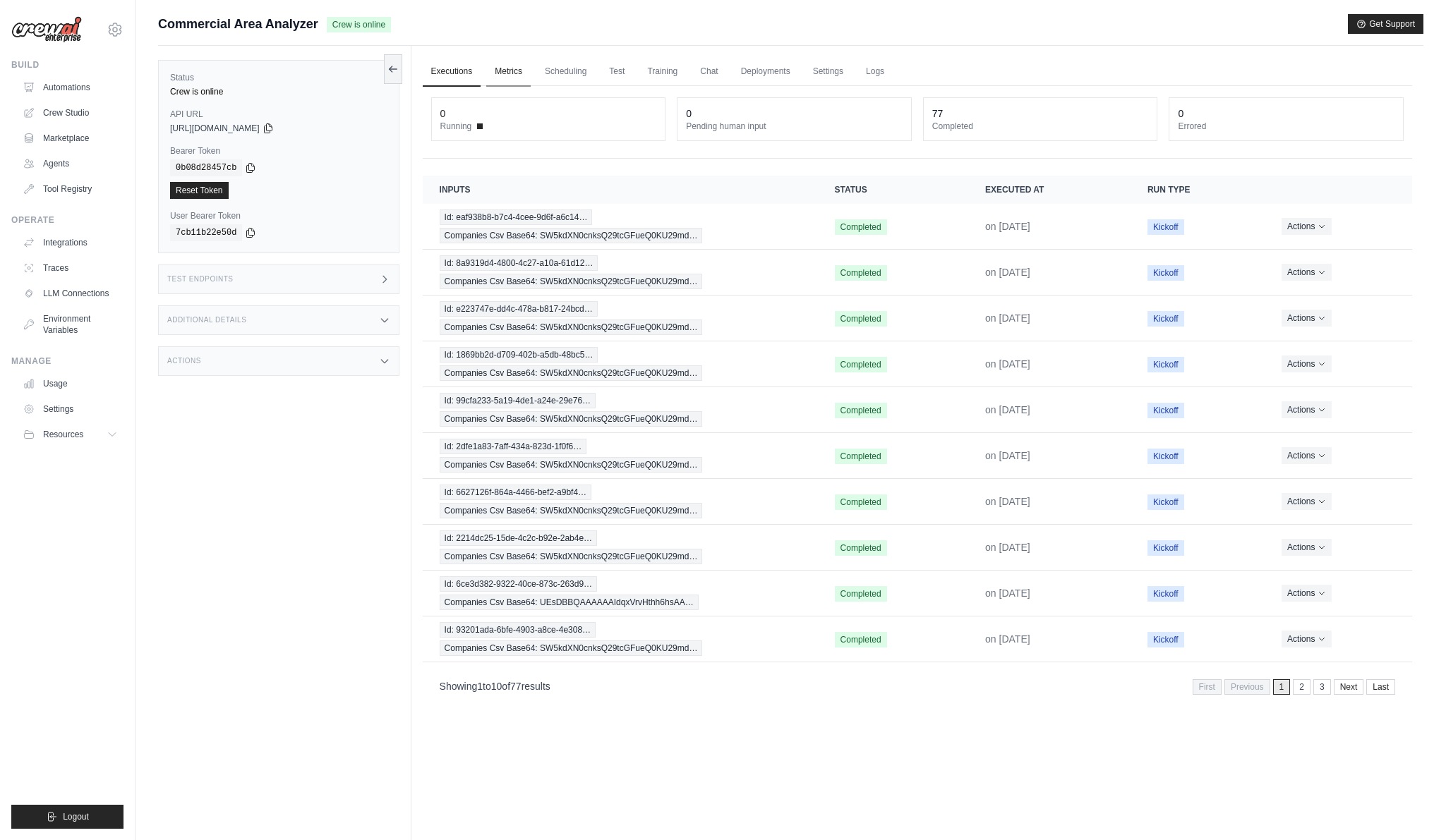
click at [514, 68] on link "Metrics" at bounding box center [508, 72] width 44 height 29
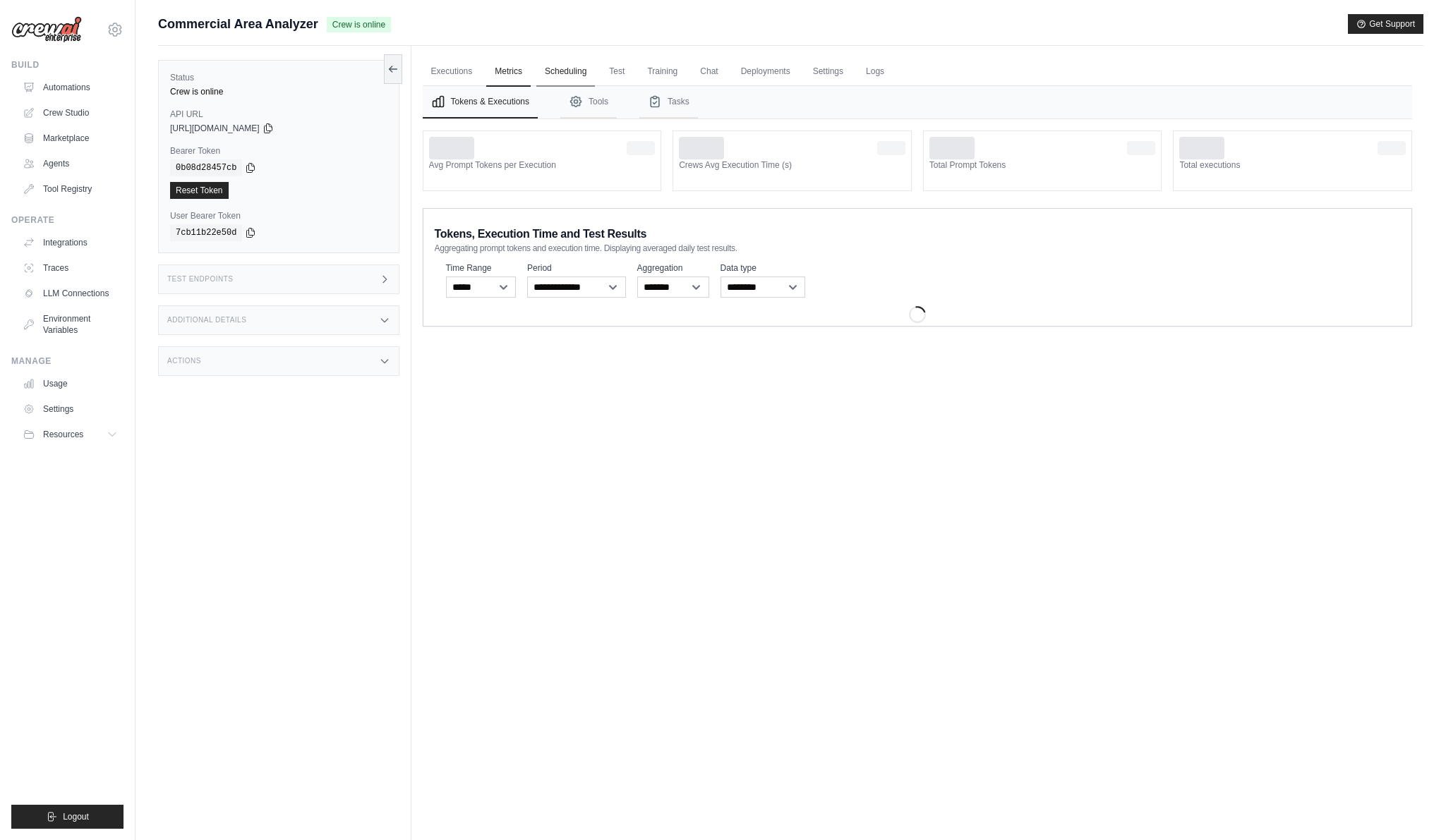
click at [572, 69] on link "Scheduling" at bounding box center [565, 72] width 58 height 29
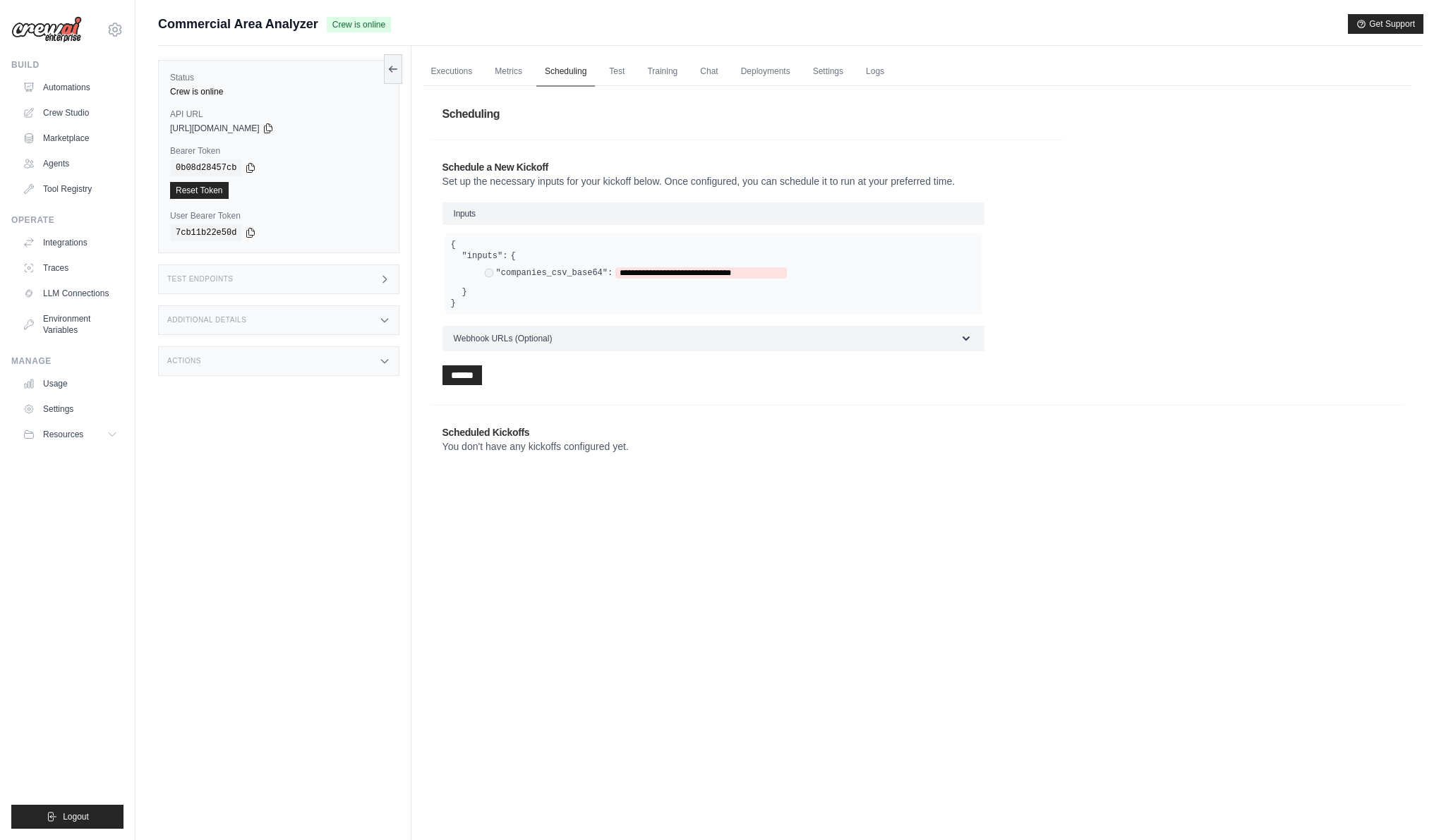
scroll to position [60, 0]
